Goal: Book appointment/travel/reservation

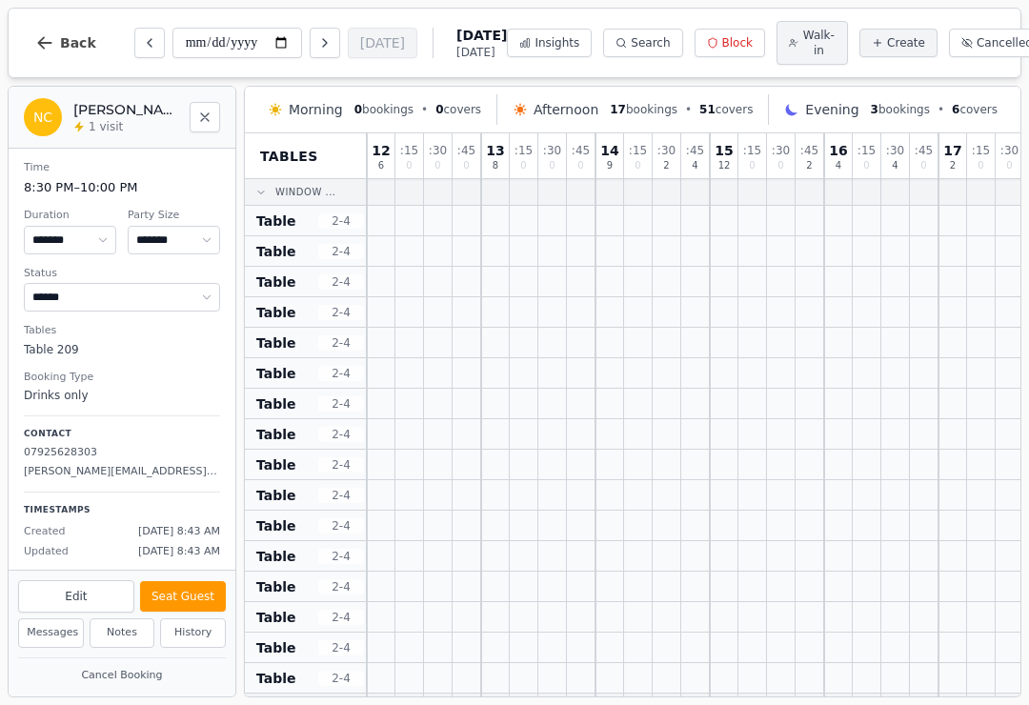
select select "****"
select select "*"
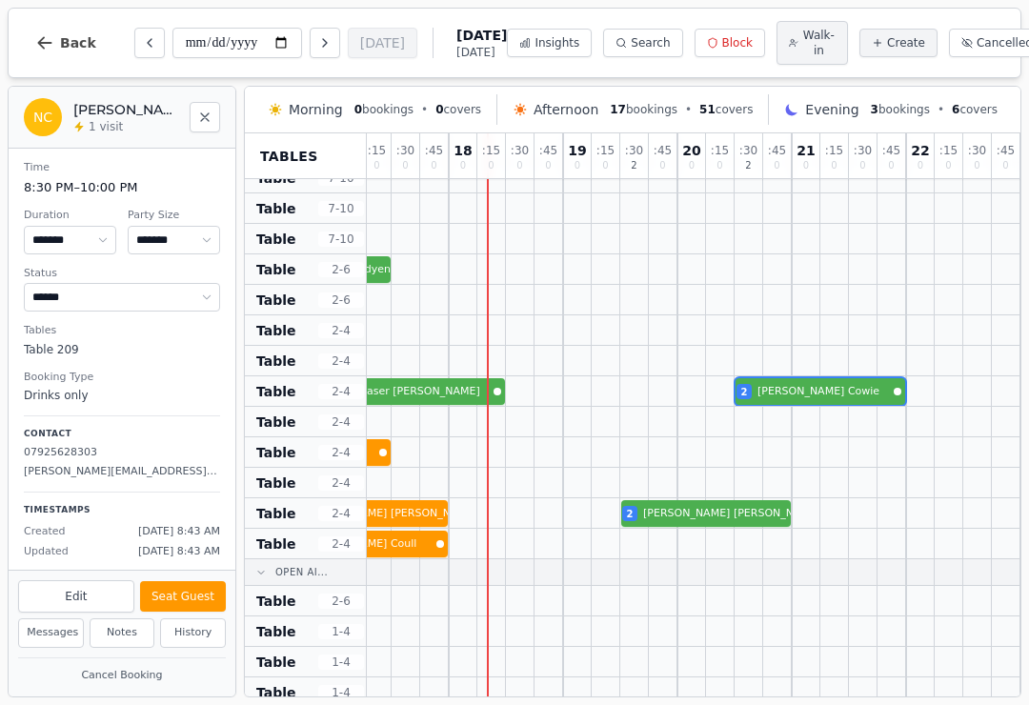
scroll to position [587, 604]
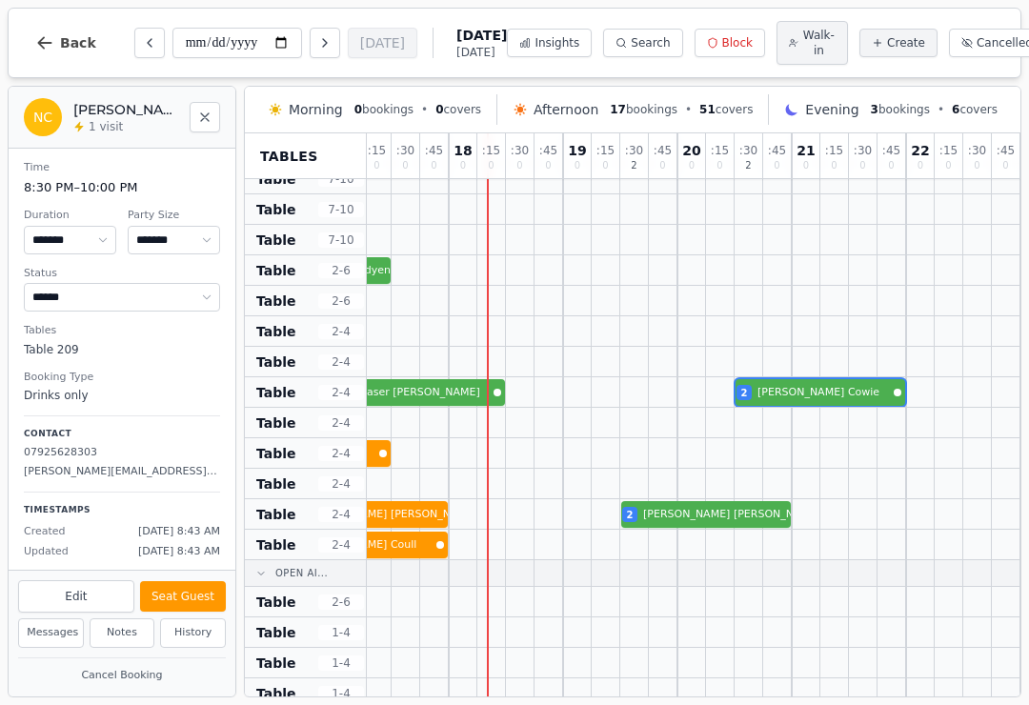
click at [317, 50] on icon "Next day" at bounding box center [324, 42] width 15 height 15
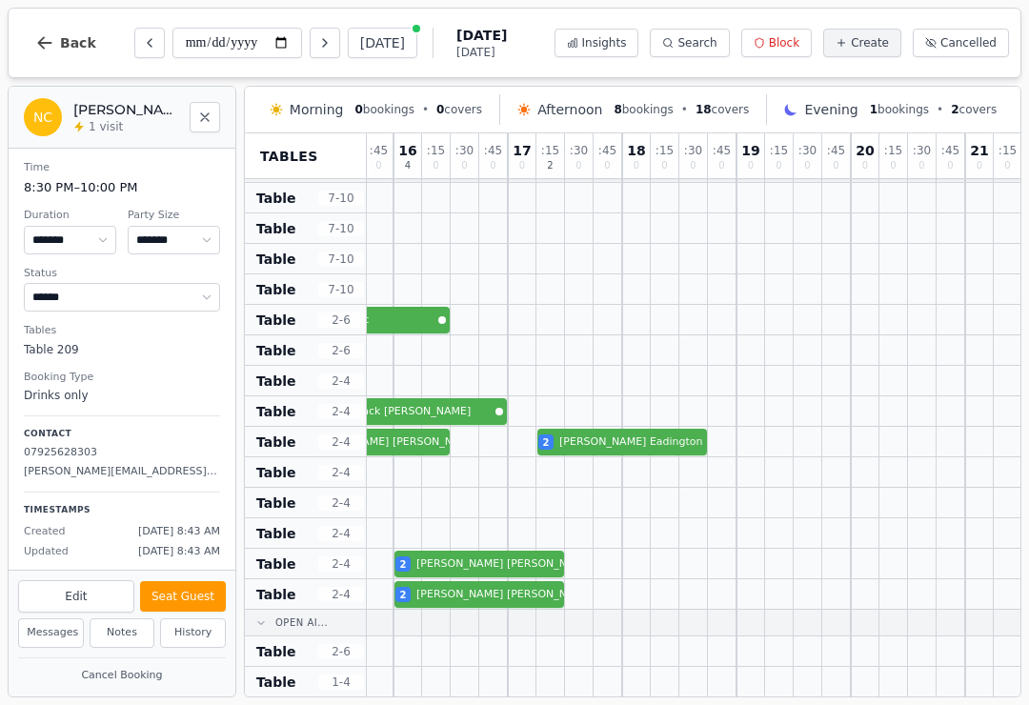
scroll to position [537, 428]
click at [348, 37] on button "[DATE]" at bounding box center [383, 43] width 70 height 30
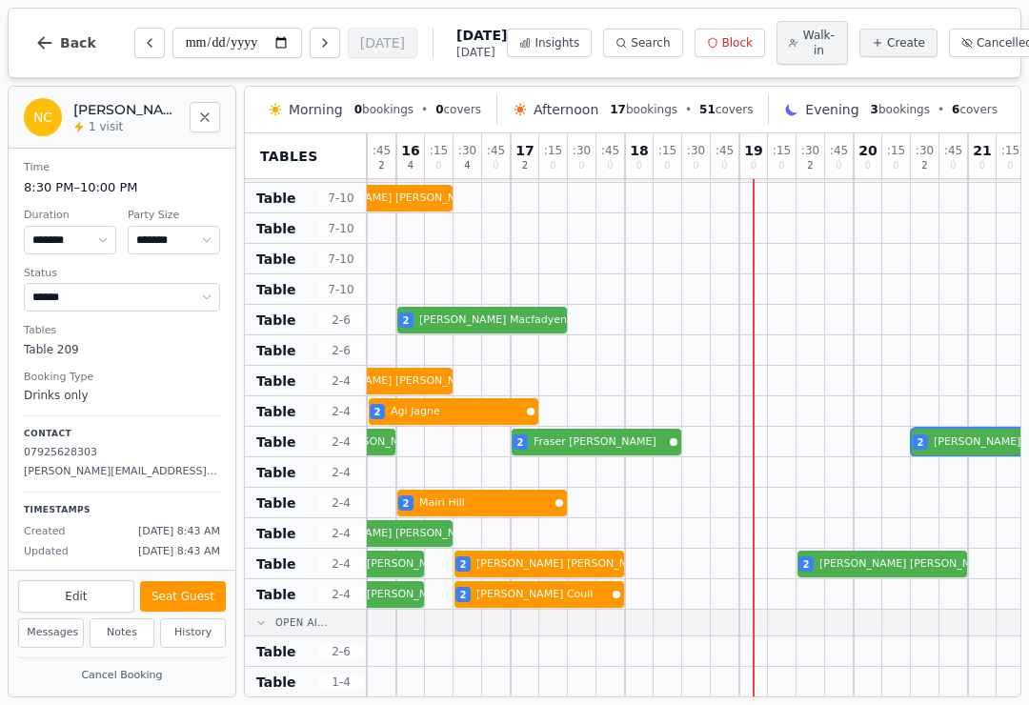
click at [310, 35] on button "Next day" at bounding box center [325, 43] width 30 height 30
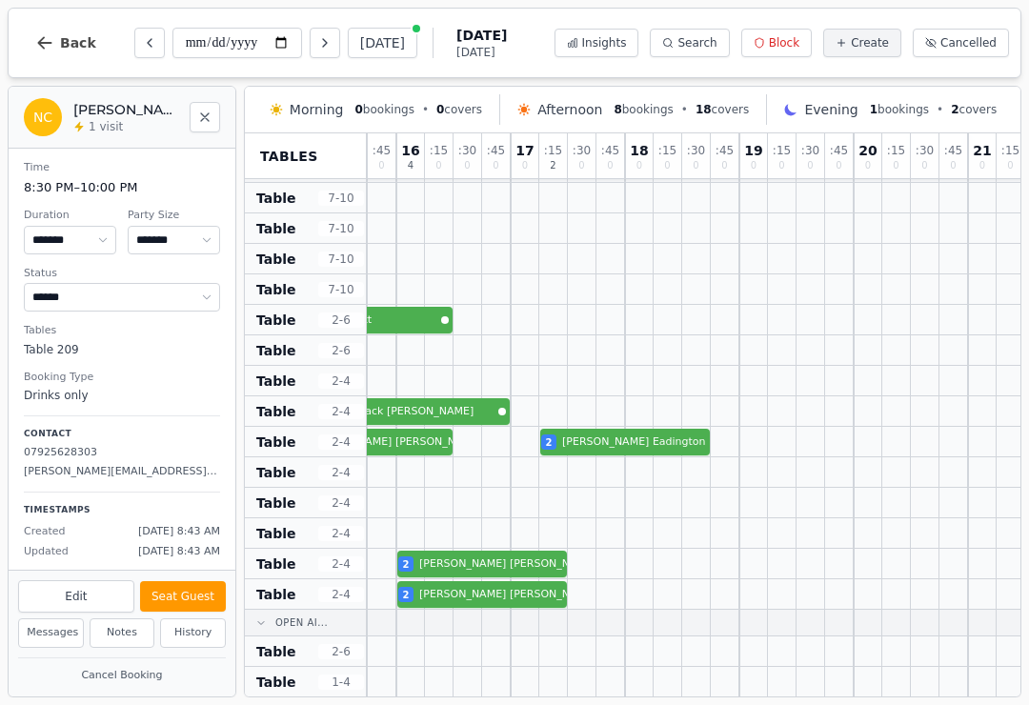
click at [323, 44] on icon "Next day" at bounding box center [325, 43] width 4 height 8
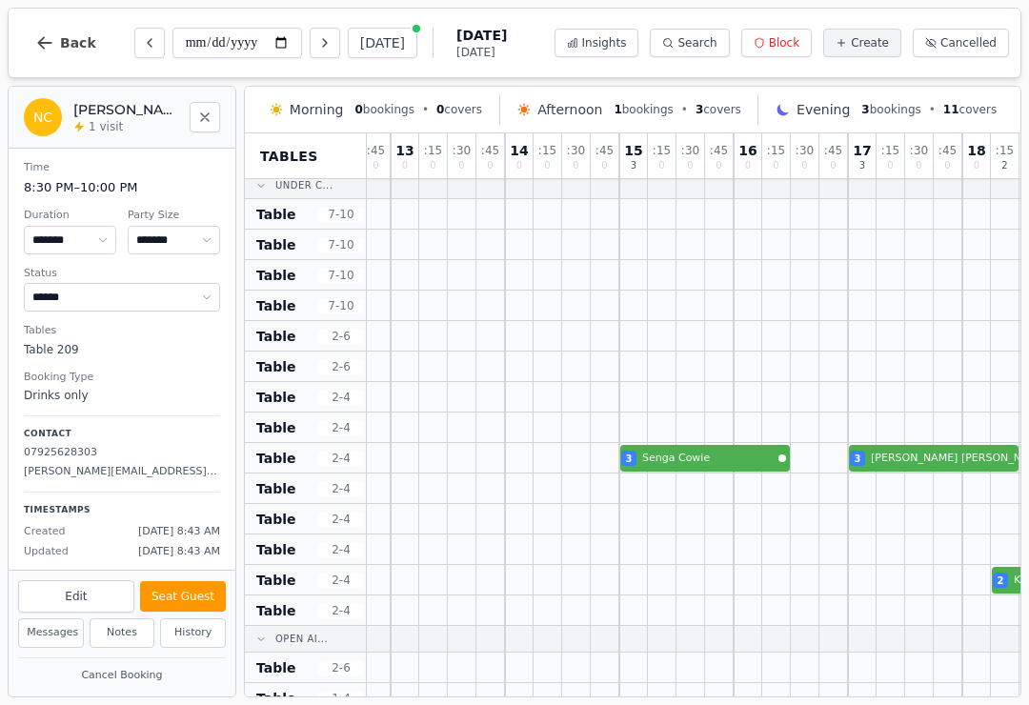
scroll to position [522, 92]
click at [317, 47] on icon "Next day" at bounding box center [324, 42] width 15 height 15
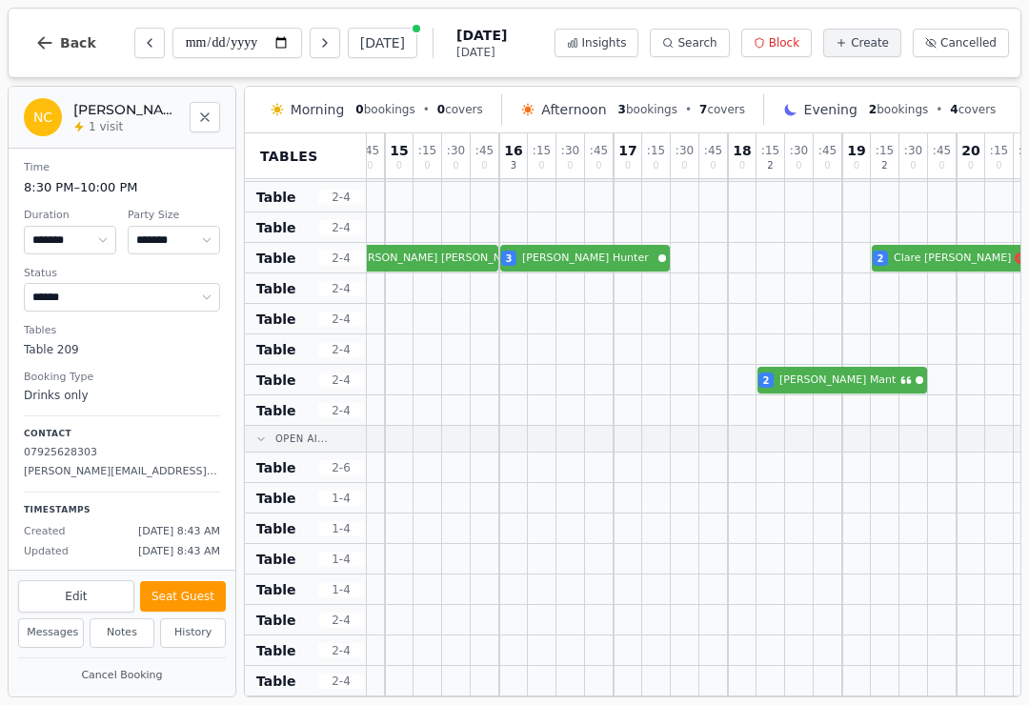
scroll to position [701, 310]
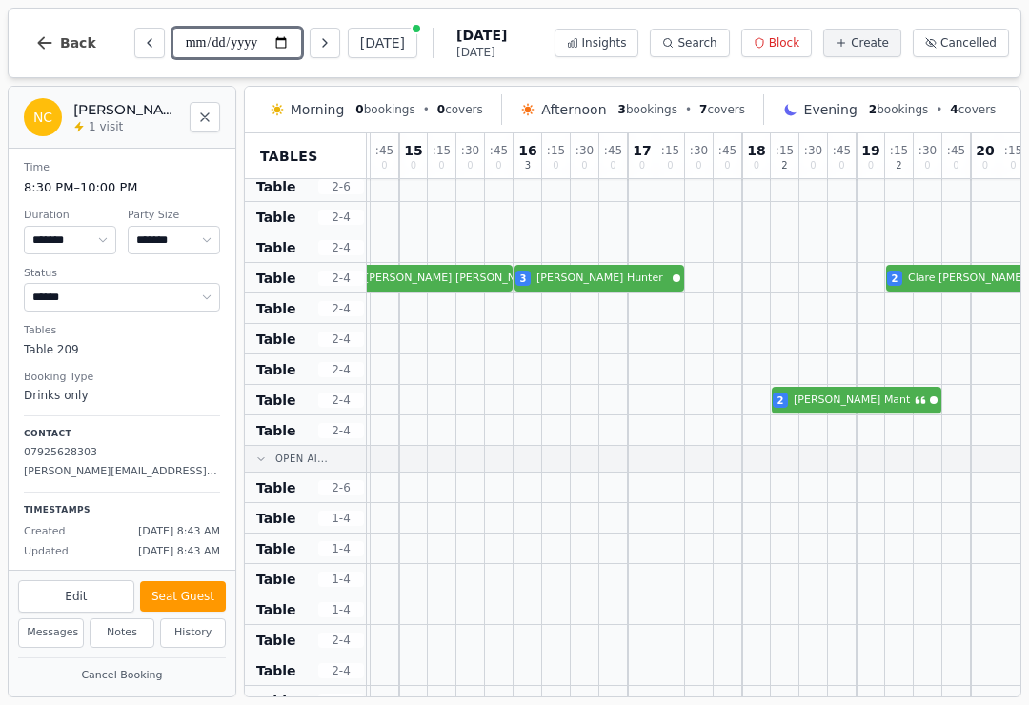
click at [210, 44] on input "**********" at bounding box center [237, 43] width 130 height 30
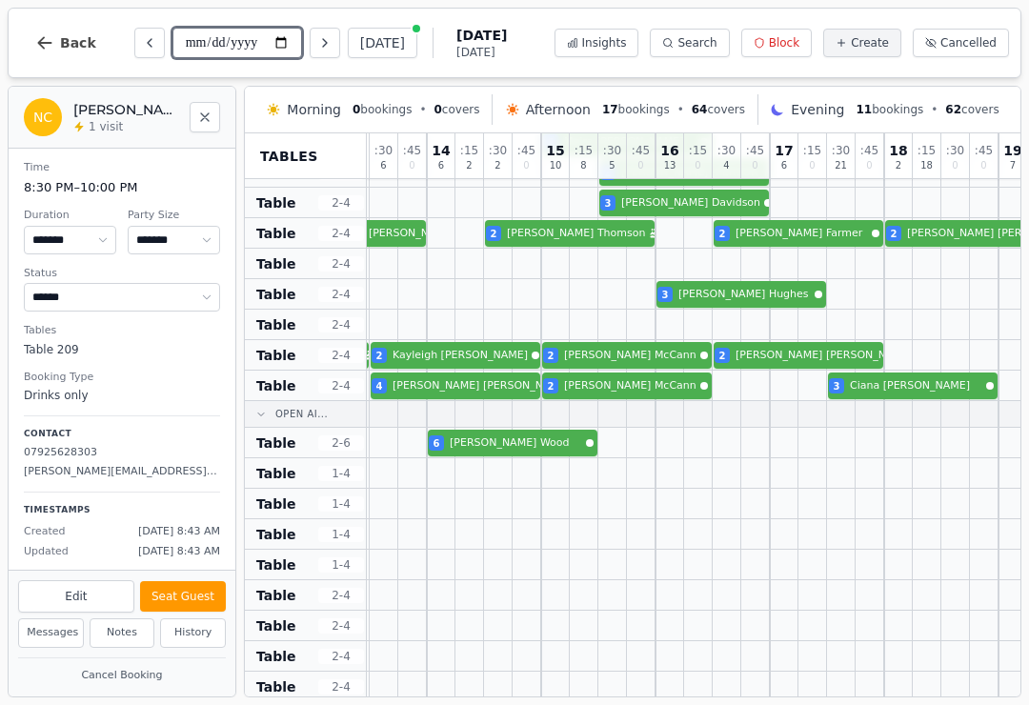
scroll to position [745, 169]
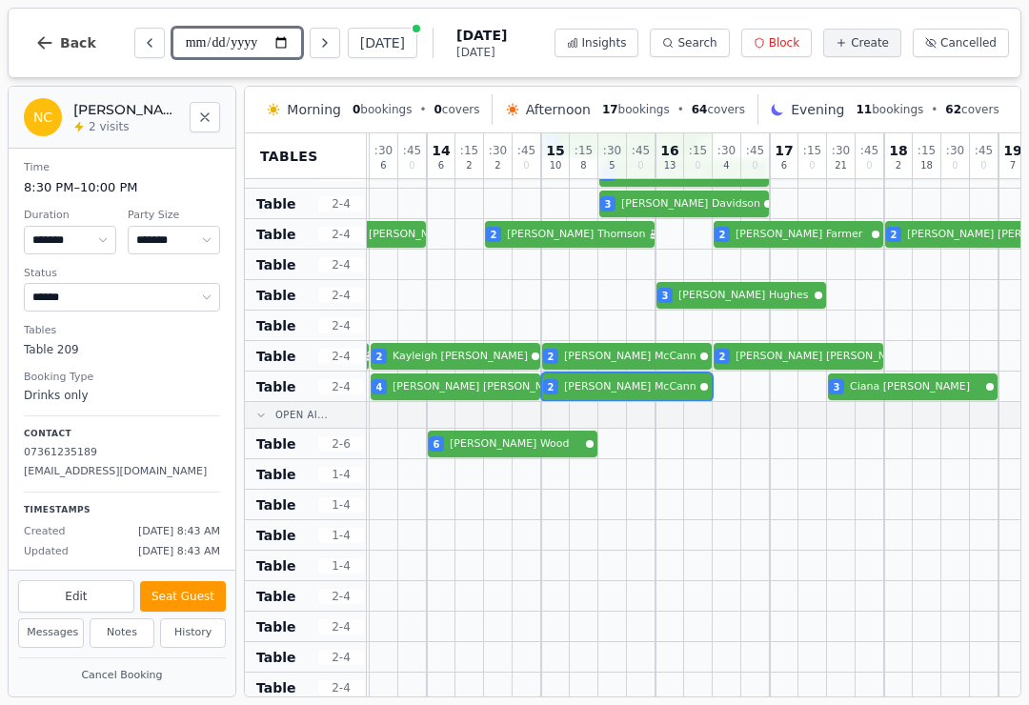
click at [607, 377] on div "4 [PERSON_NAME] 2 [PERSON_NAME] 3 [PERSON_NAME] 2 [PERSON_NAME]" at bounding box center [826, 386] width 1257 height 30
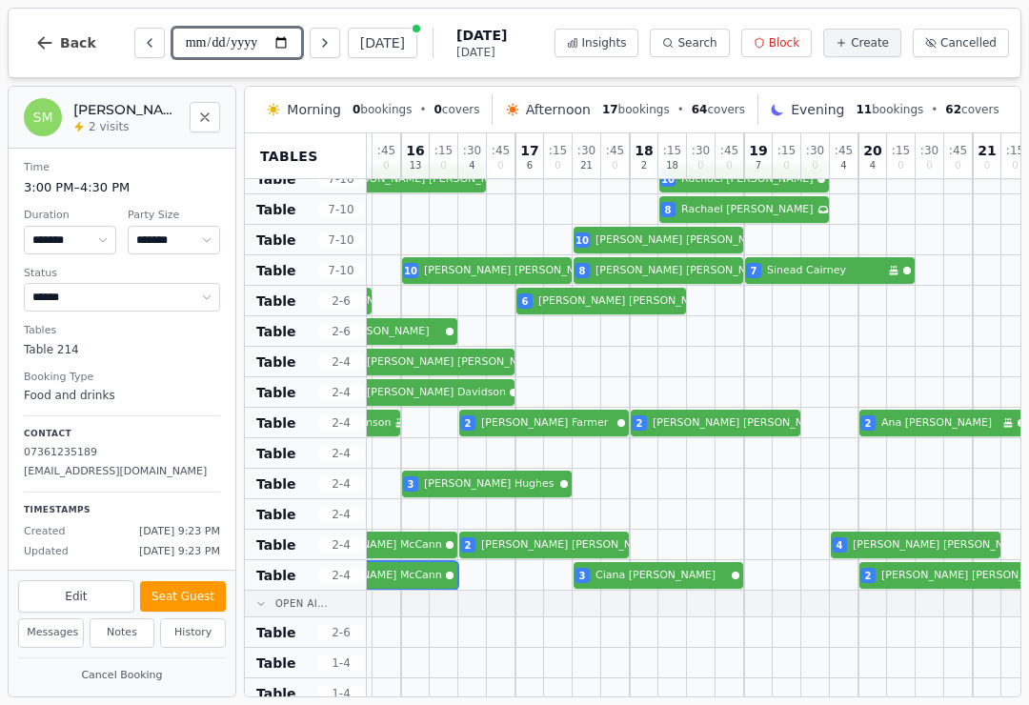
scroll to position [556, 421]
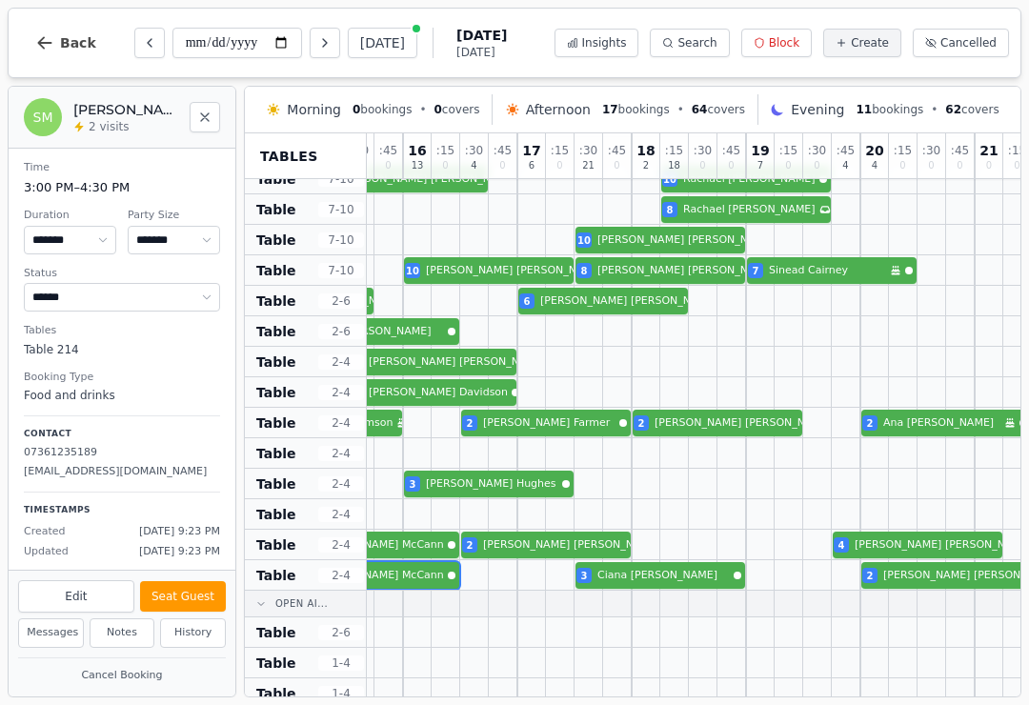
click at [317, 43] on icon "Next day" at bounding box center [324, 42] width 15 height 15
type input "**********"
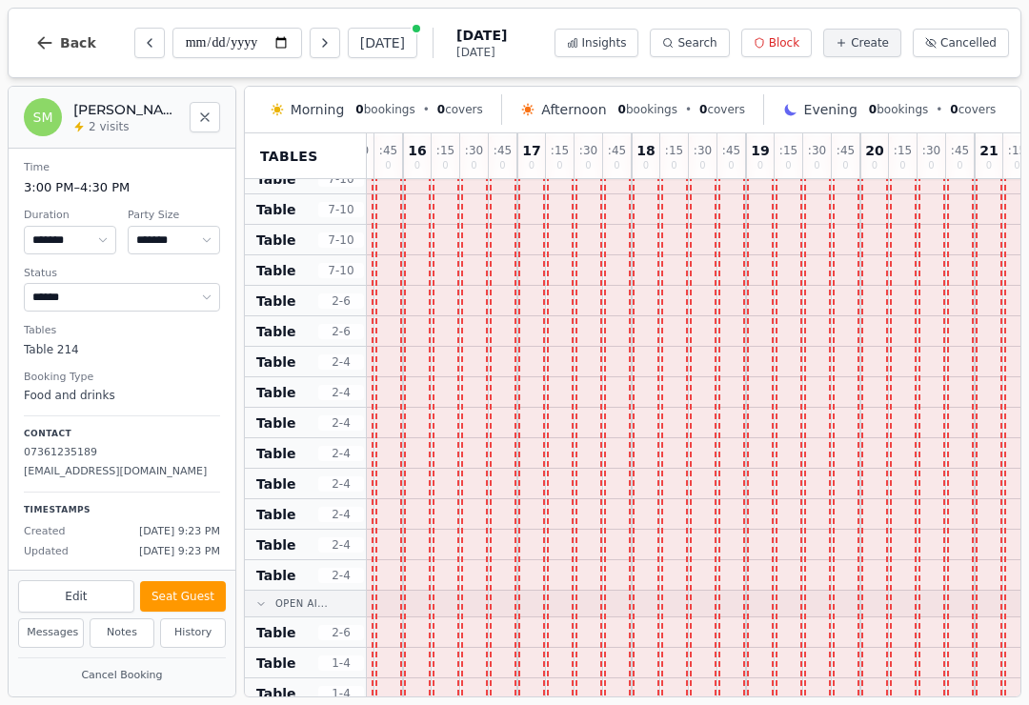
click at [103, 62] on button "Back" at bounding box center [65, 43] width 91 height 46
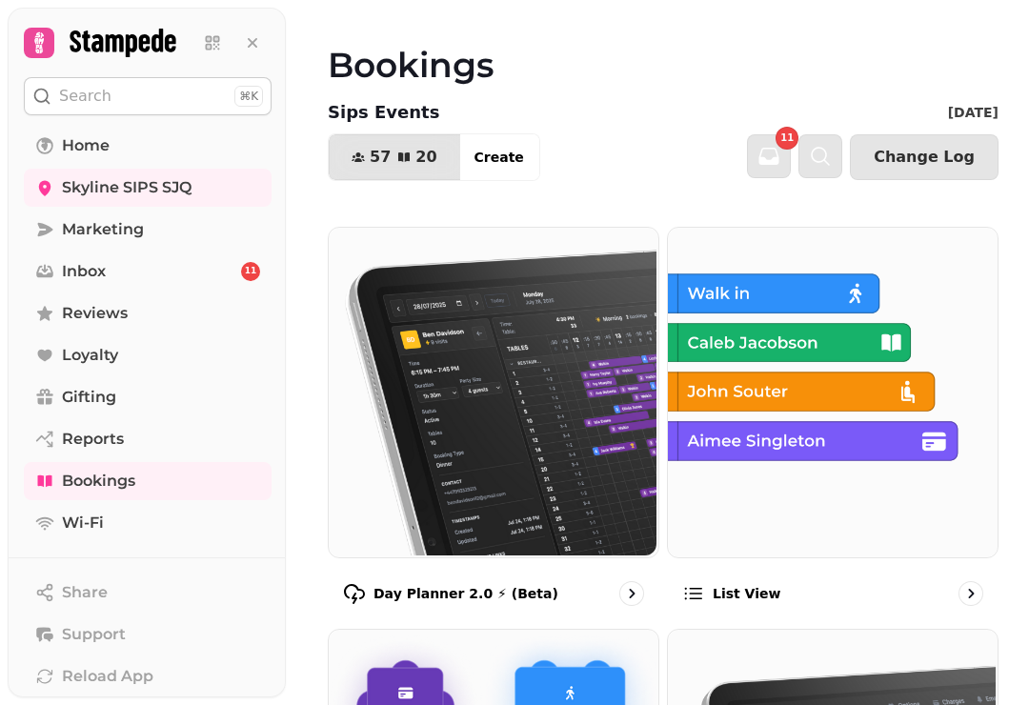
click at [789, 490] on img at bounding box center [831, 391] width 330 height 330
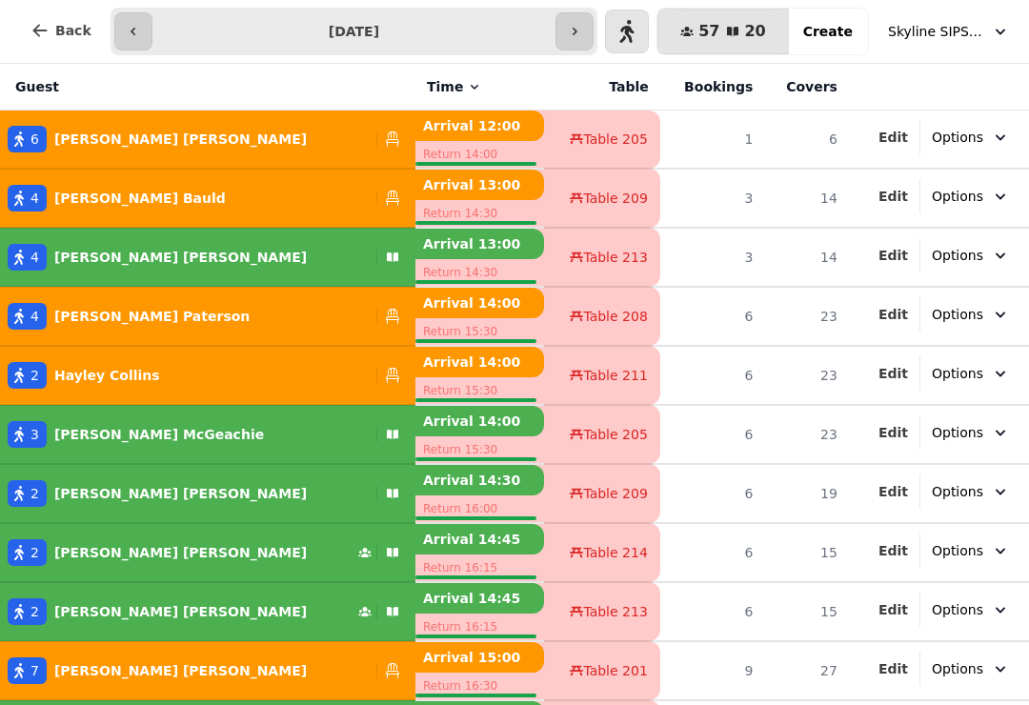
click at [70, 31] on span "Back" at bounding box center [73, 30] width 36 height 13
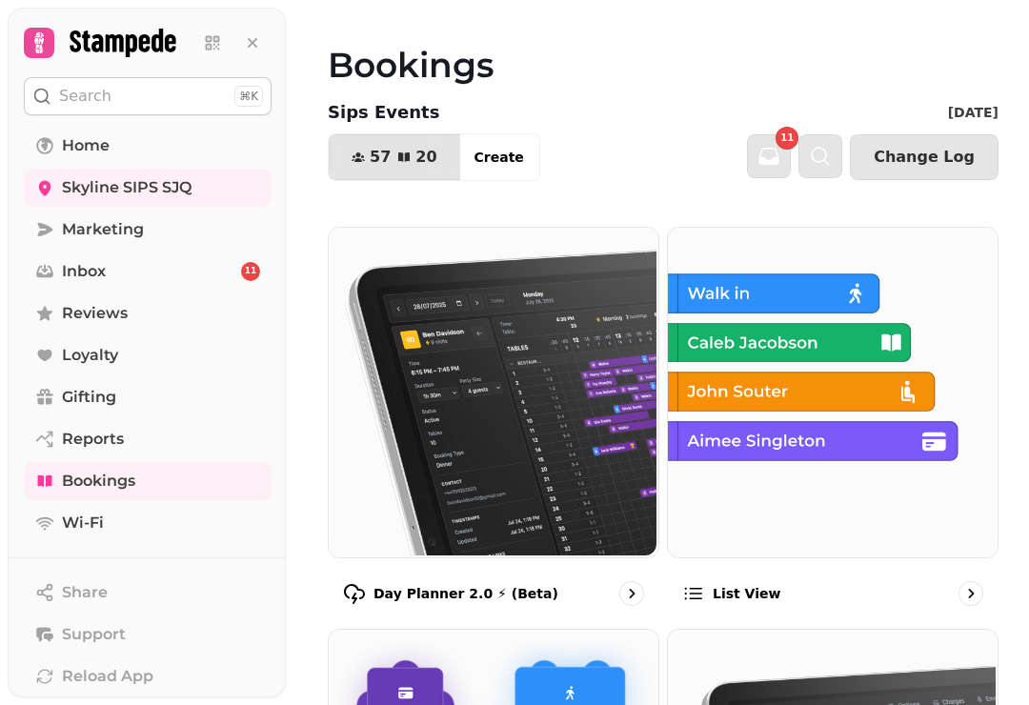
click at [418, 425] on img at bounding box center [492, 391] width 330 height 330
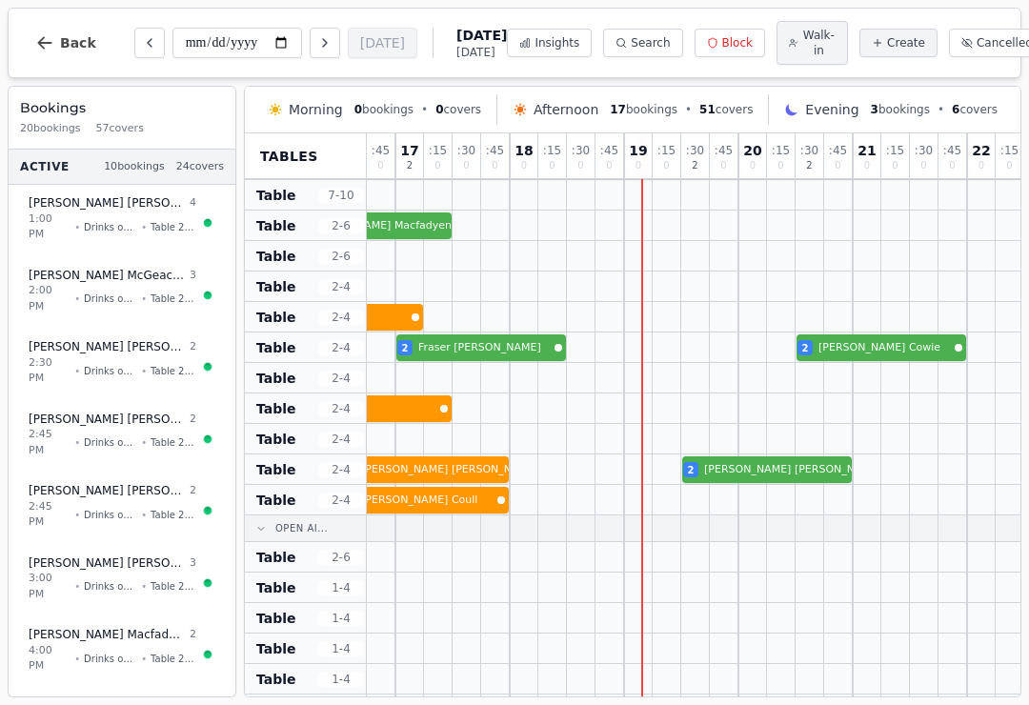
scroll to position [634, 535]
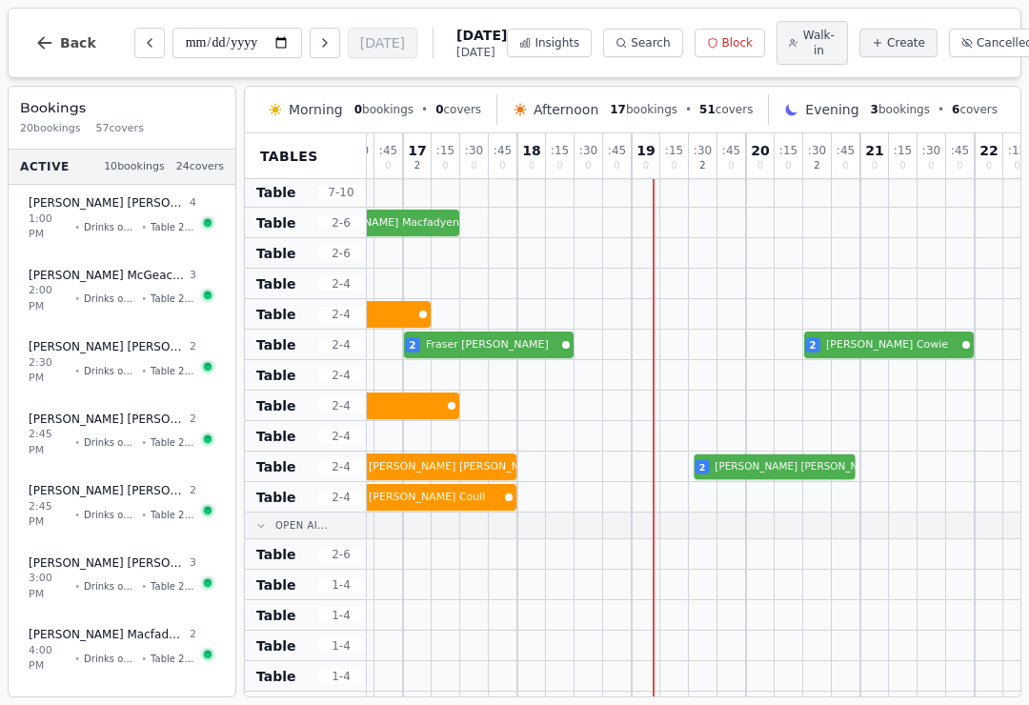
select select "****"
select select "*"
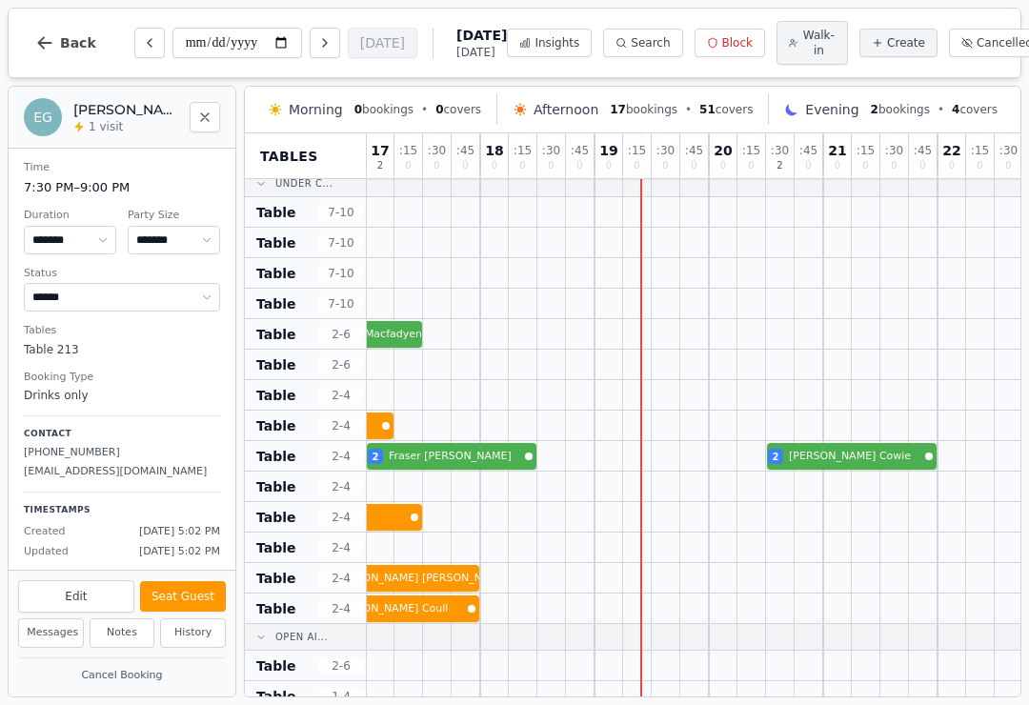
scroll to position [501, 575]
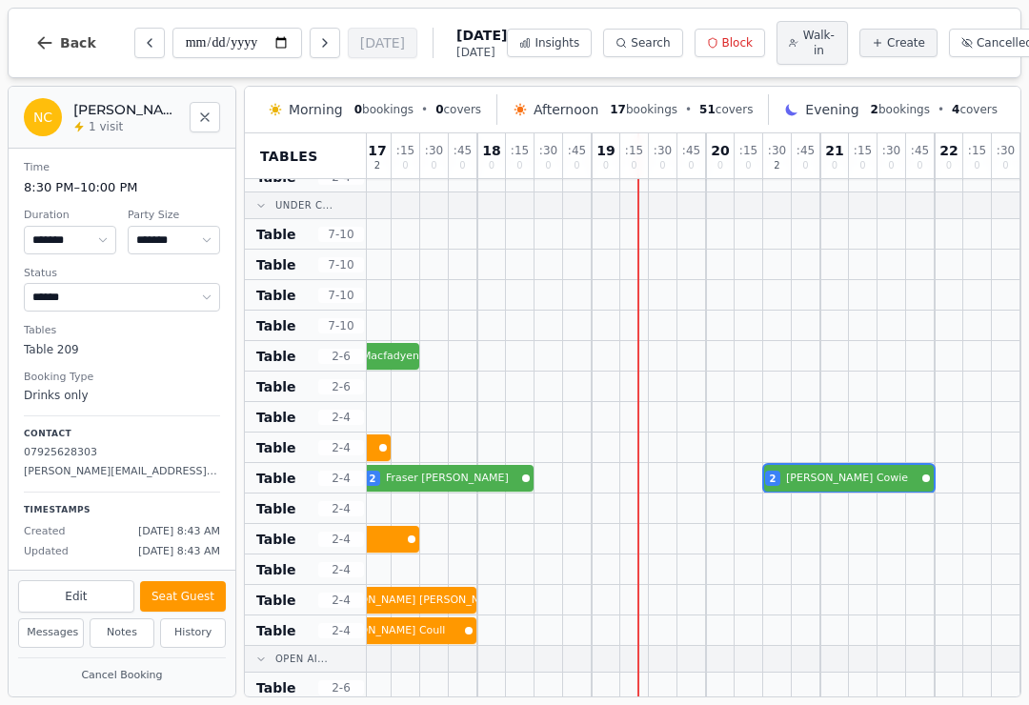
click at [861, 483] on div "4 [PERSON_NAME] [PERSON_NAME] 2 [PERSON_NAME] 2 [PERSON_NAME] [PERSON_NAME] 2 […" at bounding box center [419, 478] width 1257 height 30
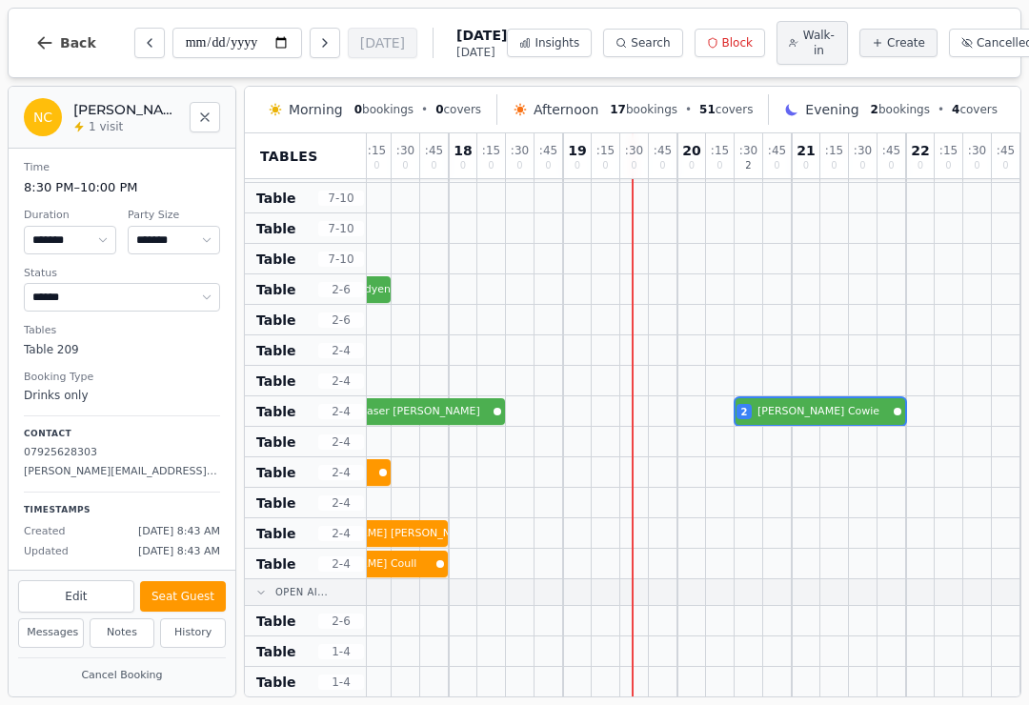
scroll to position [568, 604]
